Goal: Task Accomplishment & Management: Use online tool/utility

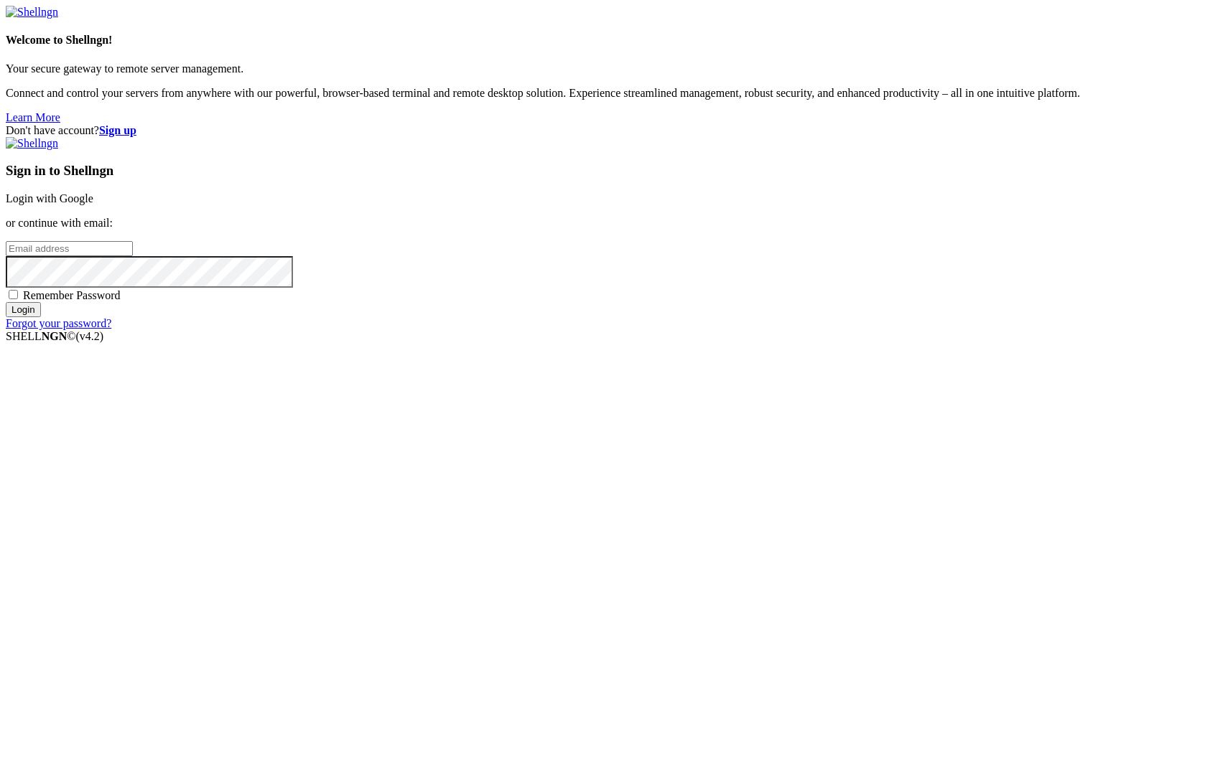
click at [93, 205] on link "Login with Google" at bounding box center [50, 198] width 88 height 12
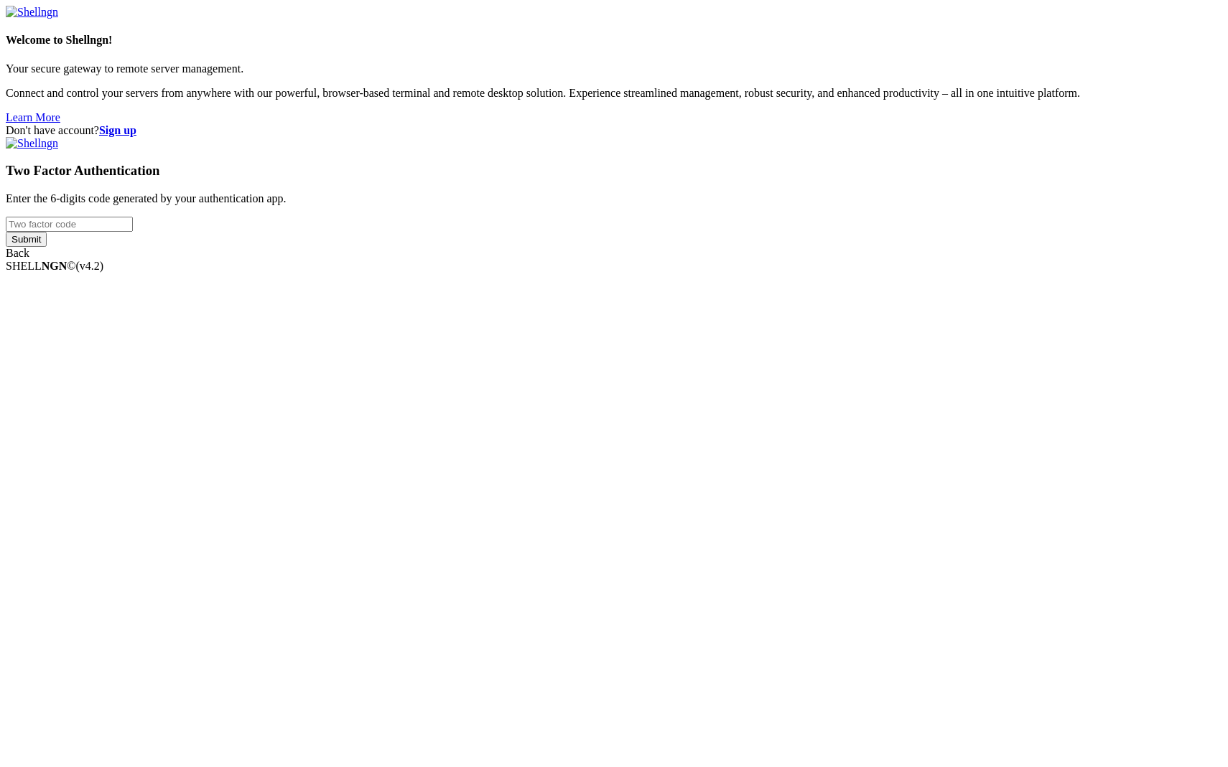
click at [133, 232] on input "number" at bounding box center [69, 224] width 127 height 15
type input "461313"
click at [6, 232] on input "Submit" at bounding box center [26, 239] width 41 height 15
drag, startPoint x: 754, startPoint y: 378, endPoint x: 582, endPoint y: 375, distance: 171.6
click at [582, 273] on div "Don't have account? Sign up Two Factor Authentication Enter the 6-digits code g…" at bounding box center [614, 198] width 1216 height 149
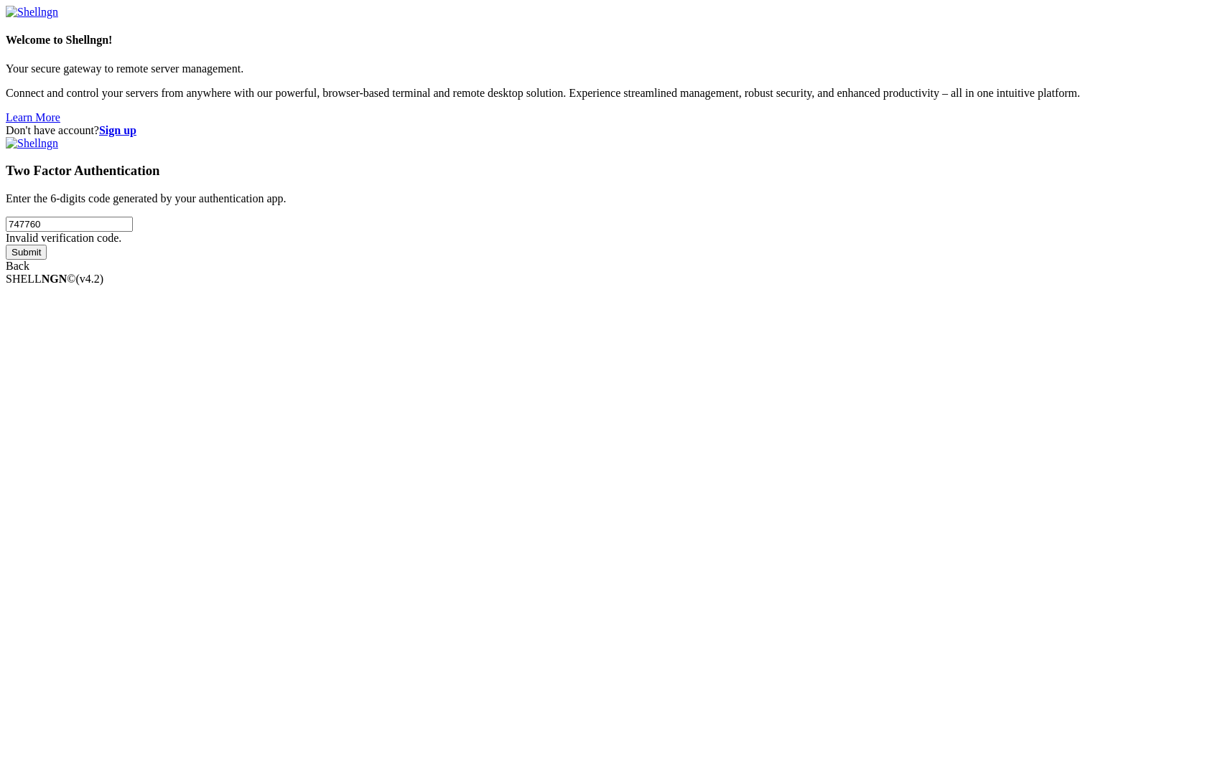
type input "747760"
click at [6, 245] on input "Submit" at bounding box center [26, 252] width 41 height 15
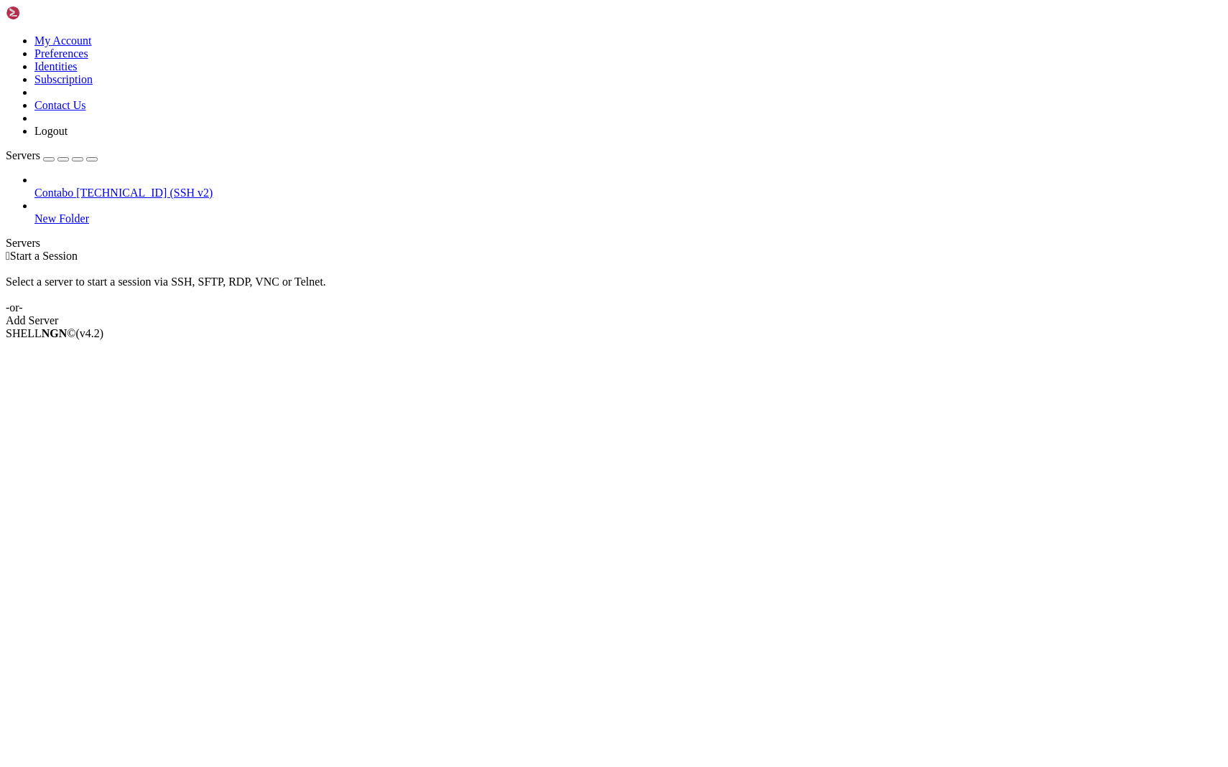
click at [70, 187] on span "Contabo" at bounding box center [53, 193] width 39 height 12
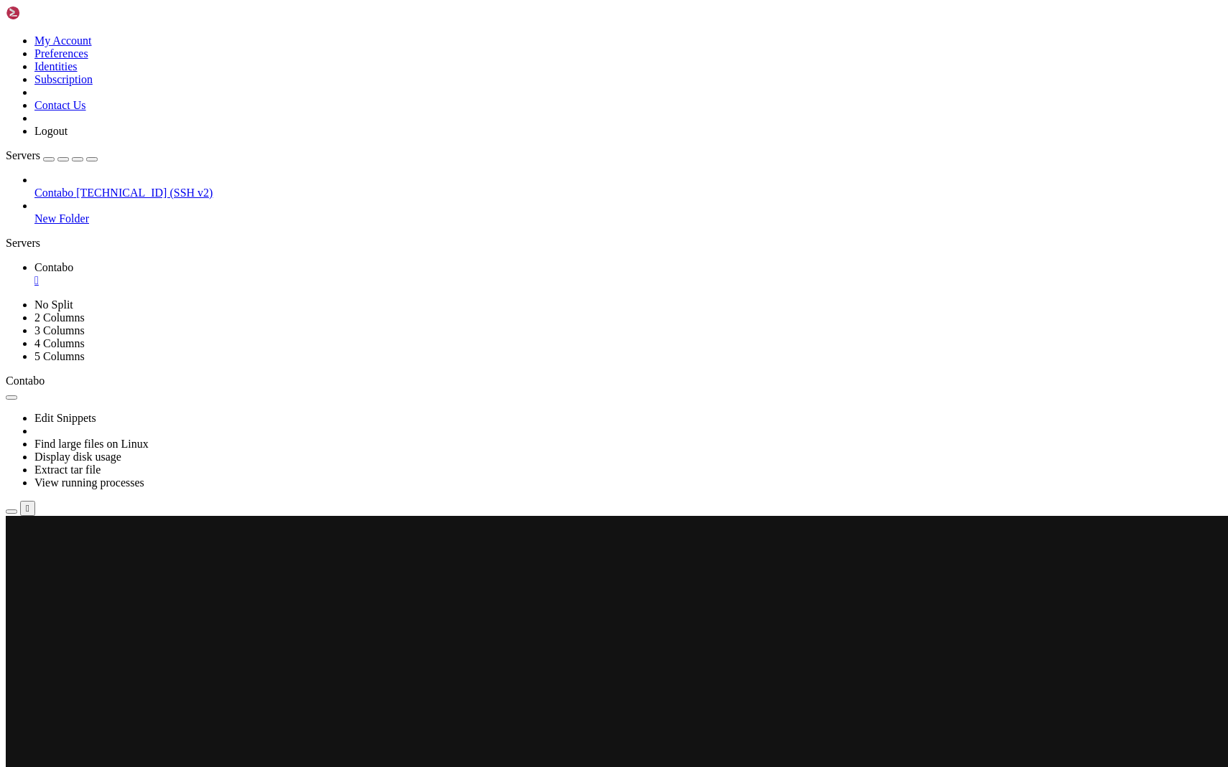
scroll to position [24, 0]
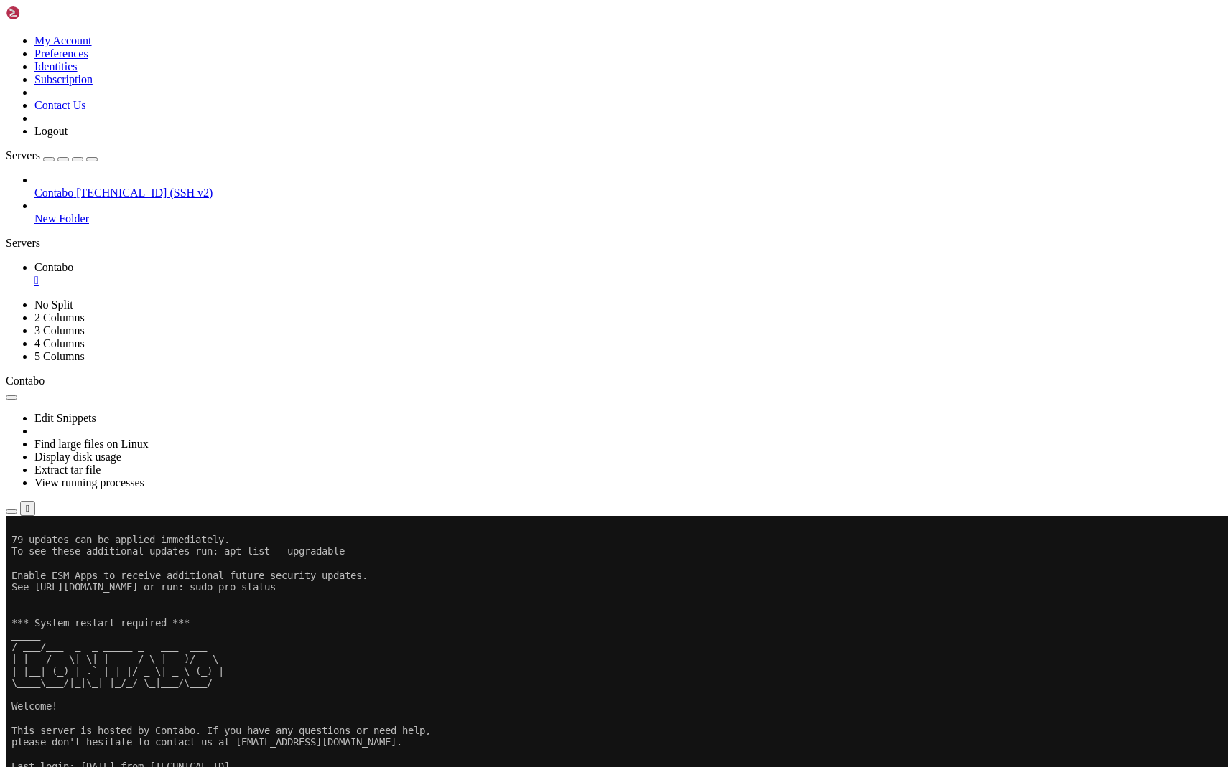
scroll to position [274, 0]
drag, startPoint x: 305, startPoint y: 1190, endPoint x: -46, endPoint y: 1049, distance: 378.2
click html "Page up 79 updates can be applied immediately. To see these additional updates …"
drag, startPoint x: 296, startPoint y: 1188, endPoint x: 14, endPoint y: 1041, distance: 318.8
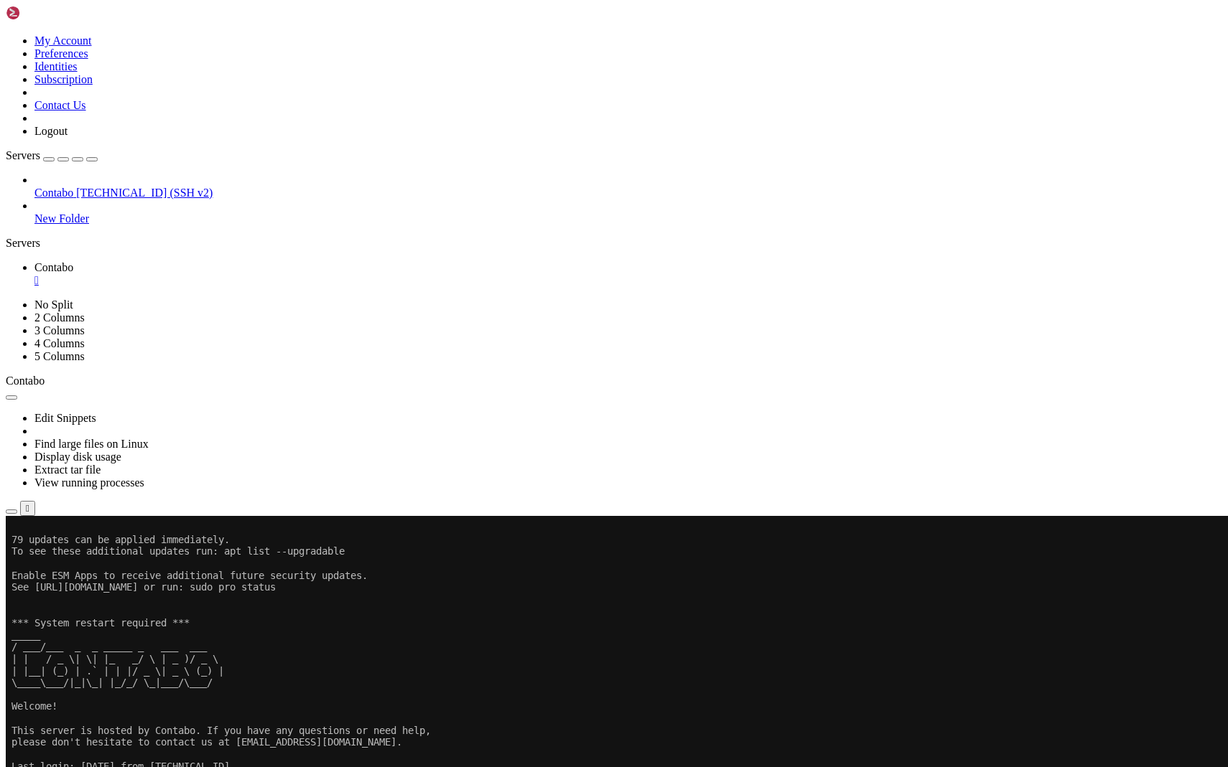
copy div "fatal: detected dubious ownership in repository at '/app' To add an exception f…"
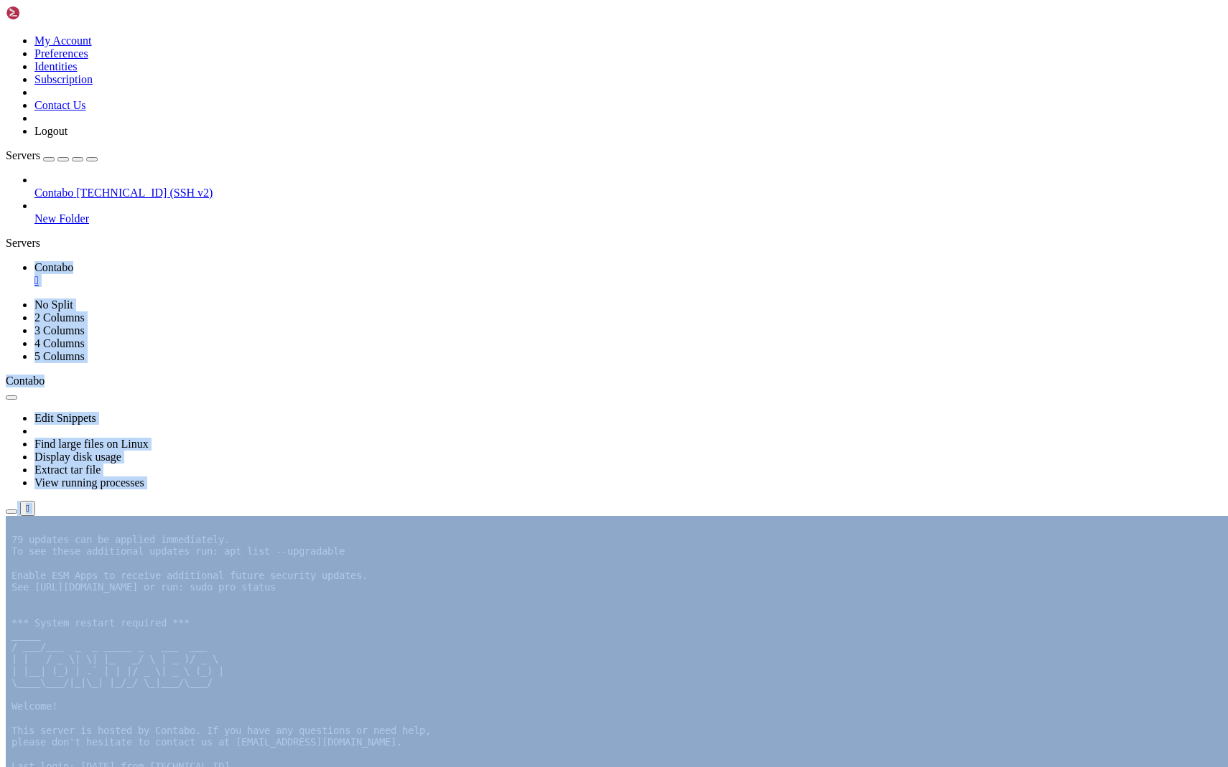
drag, startPoint x: 484, startPoint y: 742, endPoint x: 155, endPoint y: 603, distance: 357.1
click at [155, 528] on div "My Account Preferences Identities Subscription Contact Us Logout Servers Contab…" at bounding box center [614, 267] width 1216 height 523
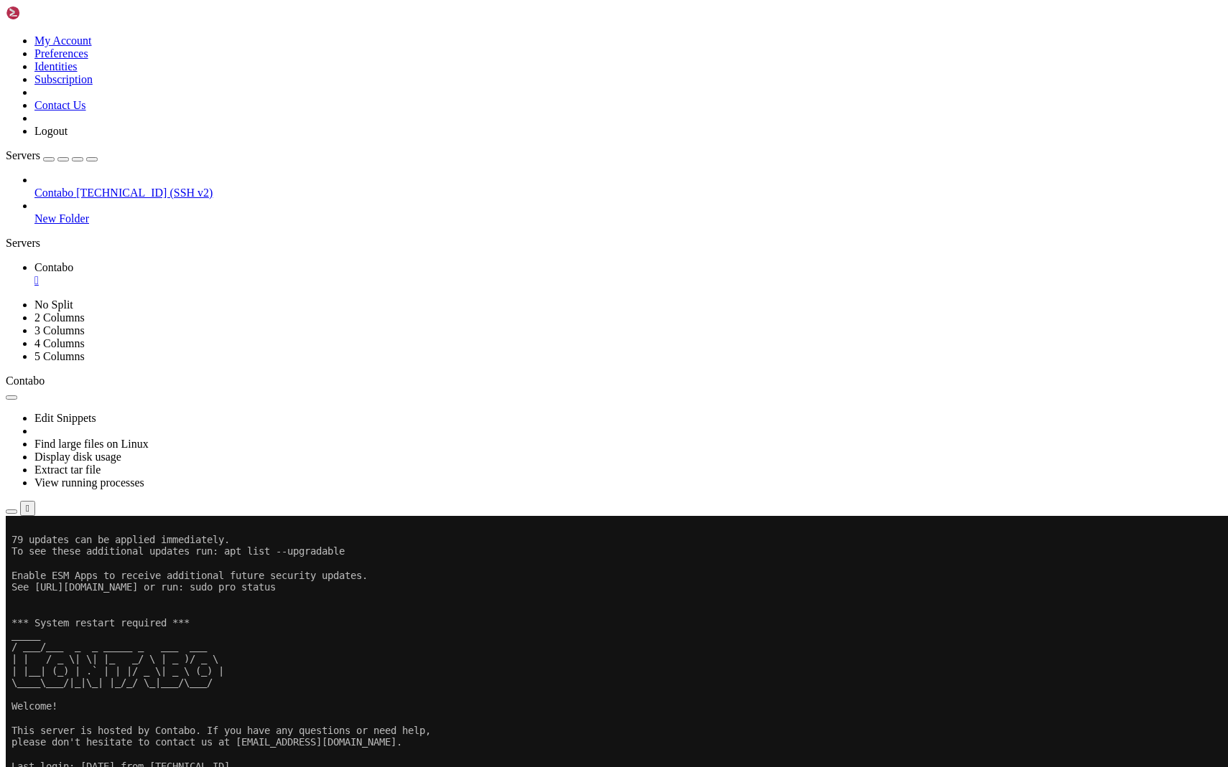
drag, startPoint x: 307, startPoint y: 1187, endPoint x: 11, endPoint y: 1034, distance: 333.0
copy div "root@4cc45ad24abd:/app# git pull fatal: detected dubious ownership in repositor…"
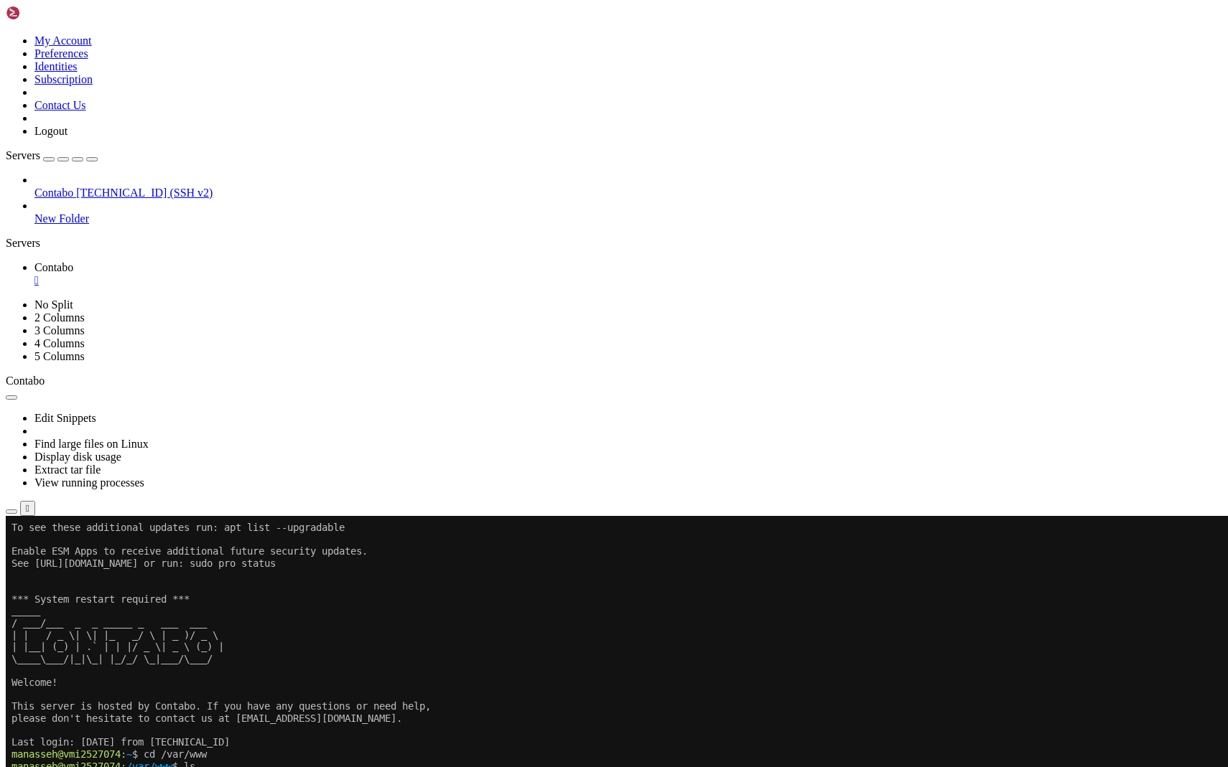
scroll to position [310, 0]
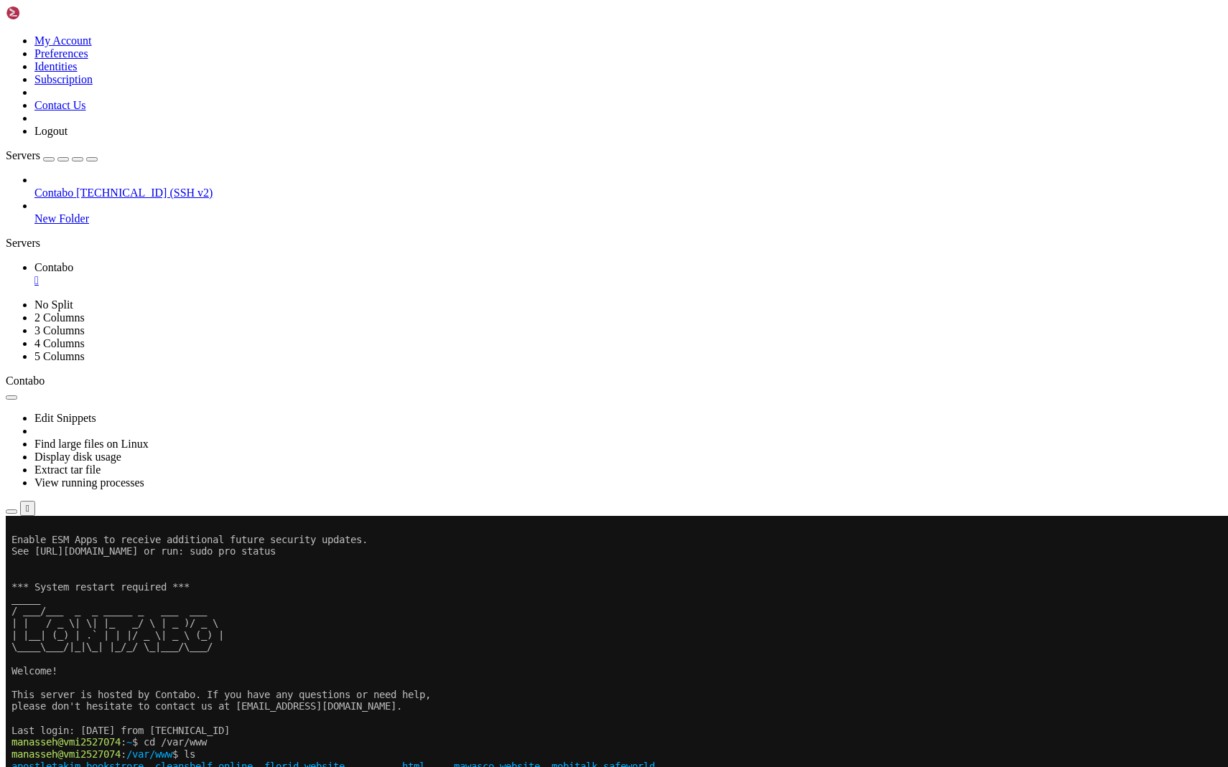
drag, startPoint x: 315, startPoint y: 1188, endPoint x: 17, endPoint y: 1148, distance: 301.3
copy div "anasseh@vmi2527074 : /var/www/cleanshelf-online $ git config --global --add [DO…"
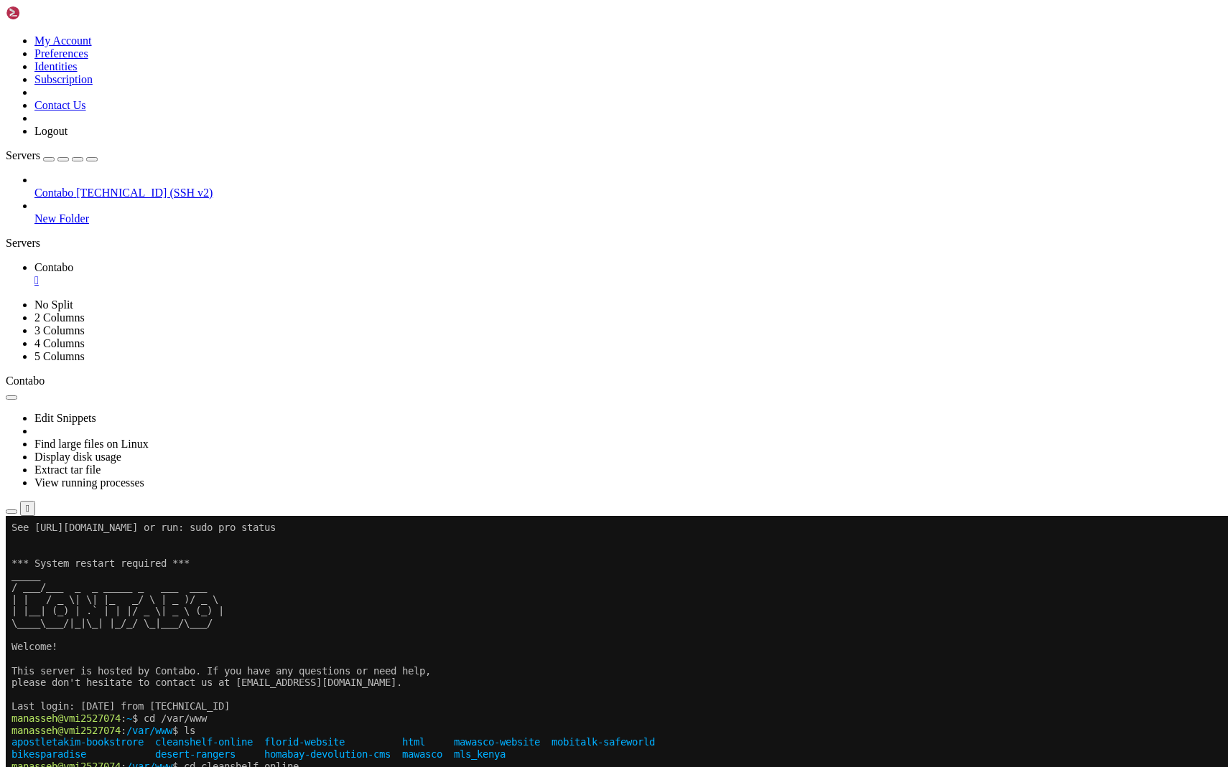
scroll to position [334, 0]
drag, startPoint x: 305, startPoint y: 1185, endPoint x: 14, endPoint y: 1162, distance: 292.4
copy div "manasseh@vmi2527074 : /var/www/cleanshelf-online $ [PERSON_NAME] /var/www/clean…"
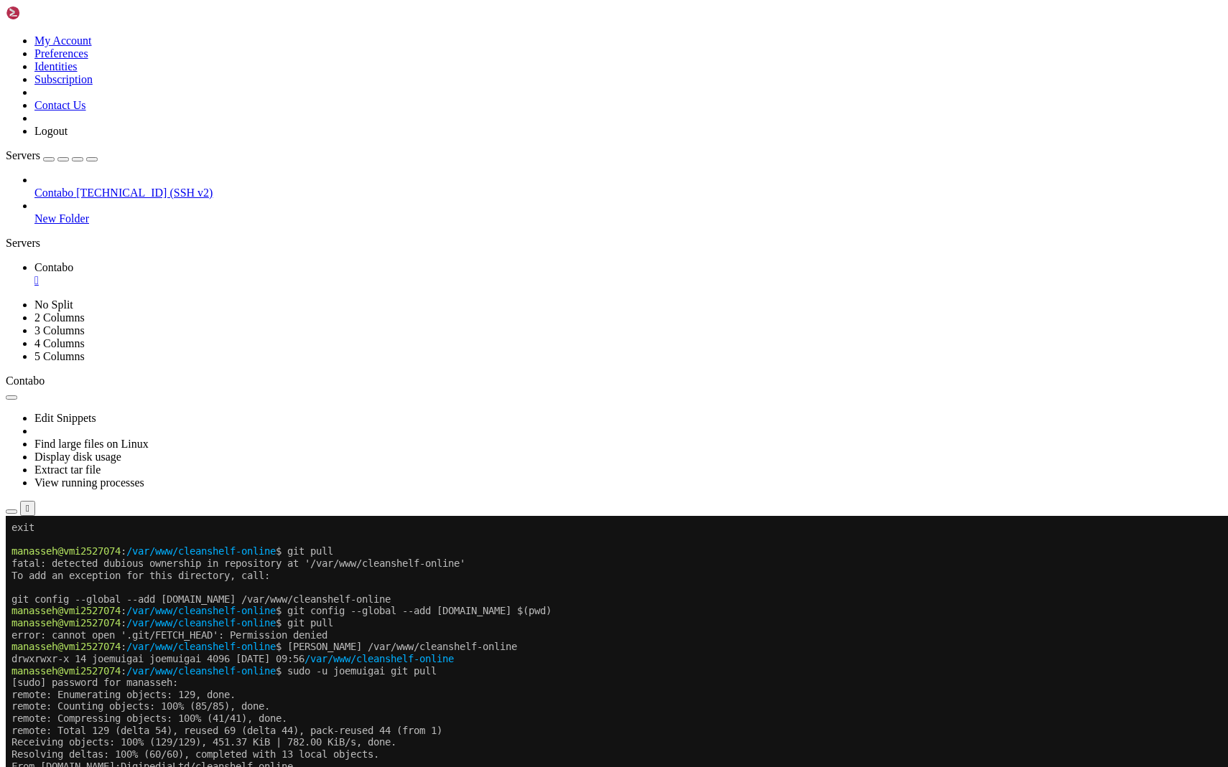
scroll to position [848, 0]
